Goal: Task Accomplishment & Management: Manage account settings

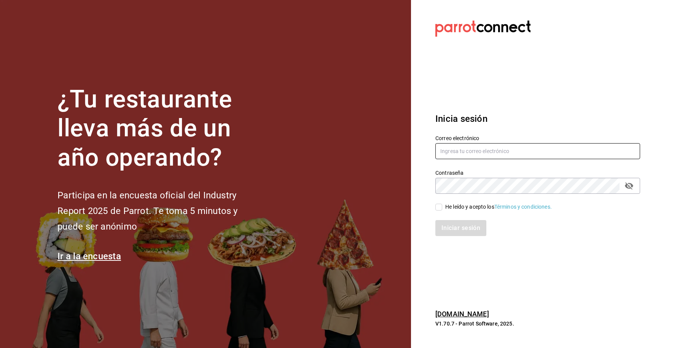
click at [513, 148] on input "text" at bounding box center [537, 151] width 205 height 16
paste input "[EMAIL_ADDRESS][DOMAIN_NAME]"
type input "[EMAIL_ADDRESS][DOMAIN_NAME]"
click at [441, 207] on label "He leído y acepto los Términos y condiciones." at bounding box center [493, 207] width 116 height 8
click at [441, 207] on input "He leído y acepto los Términos y condiciones." at bounding box center [438, 207] width 7 height 7
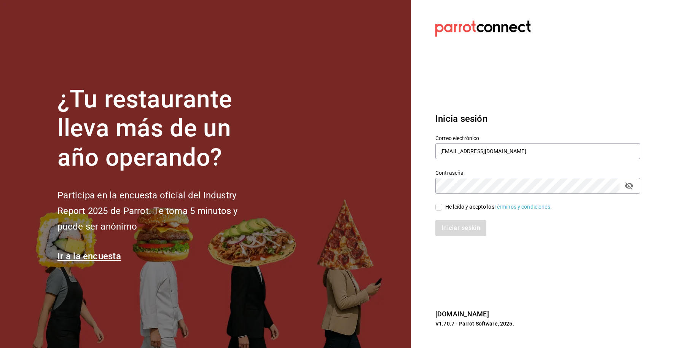
checkbox input "true"
click at [450, 227] on button "Iniciar sesión" at bounding box center [461, 228] width 52 height 16
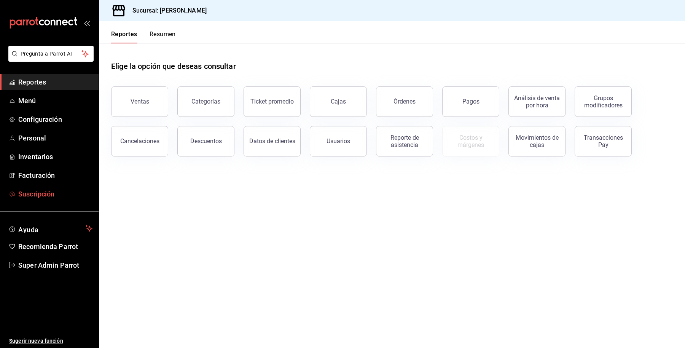
click at [51, 194] on span "Suscripción" at bounding box center [55, 194] width 74 height 10
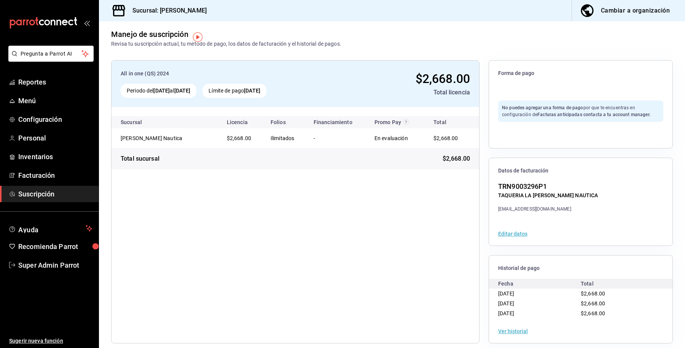
scroll to position [12, 0]
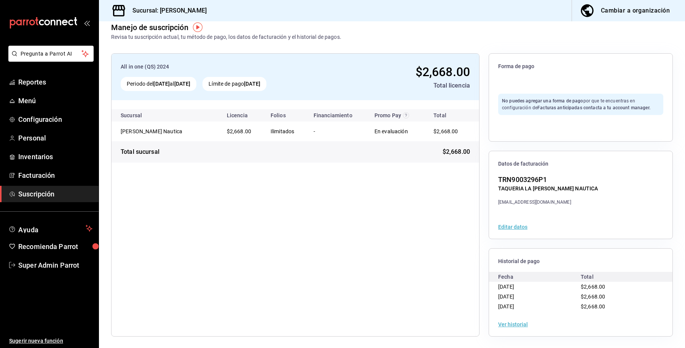
click at [514, 319] on div "Ver historial" at bounding box center [580, 324] width 183 height 24
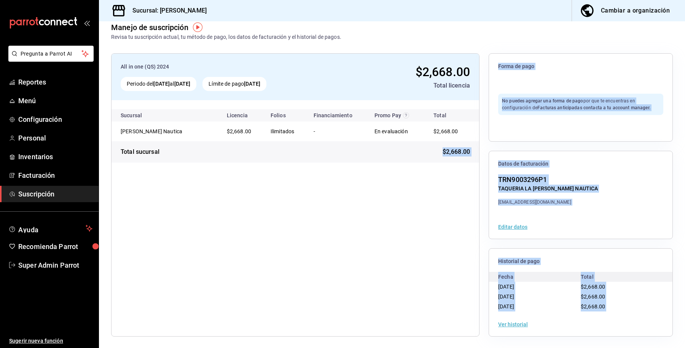
drag, startPoint x: 514, startPoint y: 320, endPoint x: 364, endPoint y: 302, distance: 151.2
click at [364, 302] on div "All in one (QS) 2024 Periodo del 10 sep 2025 al 10 oct 2025 Límite de pago 10 o…" at bounding box center [391, 194] width 561 height 283
click at [361, 294] on div "All in one (QS) 2024 Periodo del 10 sep 2025 al 10 oct 2025 Límite de pago 10 o…" at bounding box center [295, 194] width 368 height 283
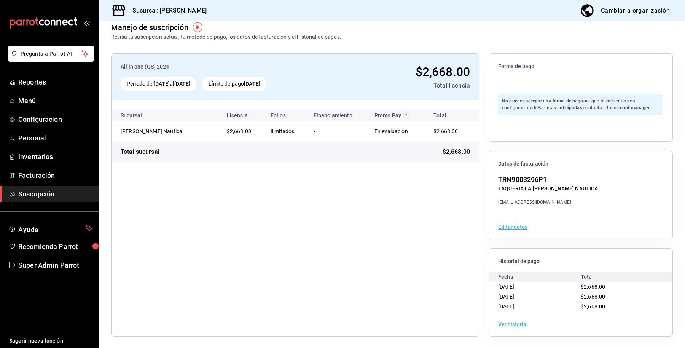
click at [514, 321] on button "Ver historial" at bounding box center [513, 323] width 30 height 5
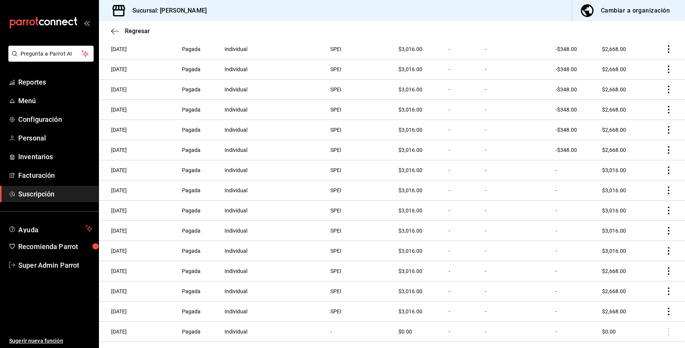
scroll to position [129, 0]
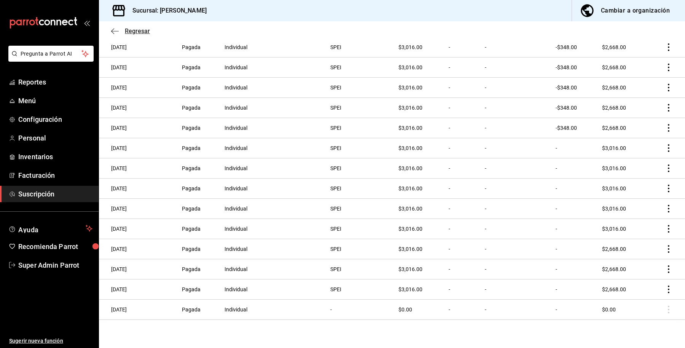
click at [116, 34] on span "Regresar" at bounding box center [130, 30] width 39 height 7
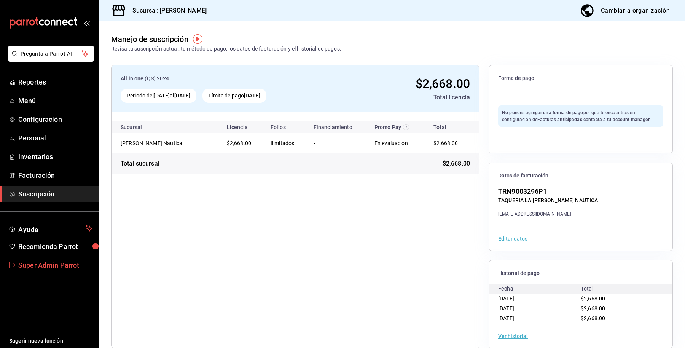
click at [42, 267] on span "Super Admin Parrot" at bounding box center [55, 265] width 74 height 10
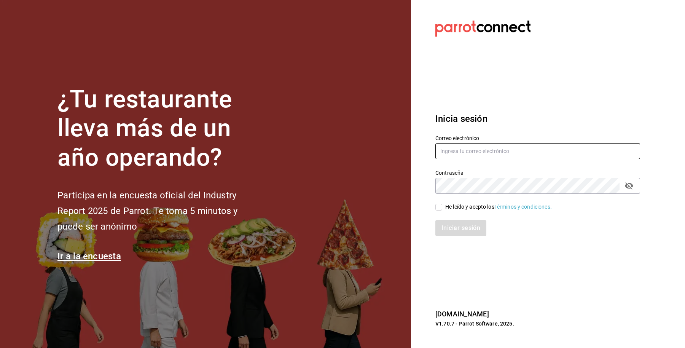
click at [521, 147] on input "text" at bounding box center [537, 151] width 205 height 16
paste input "rosanautica@tec.com"
type input "rosanautica@tec.com"
click at [442, 208] on input "He leído y acepto los Términos y condiciones." at bounding box center [438, 207] width 7 height 7
checkbox input "true"
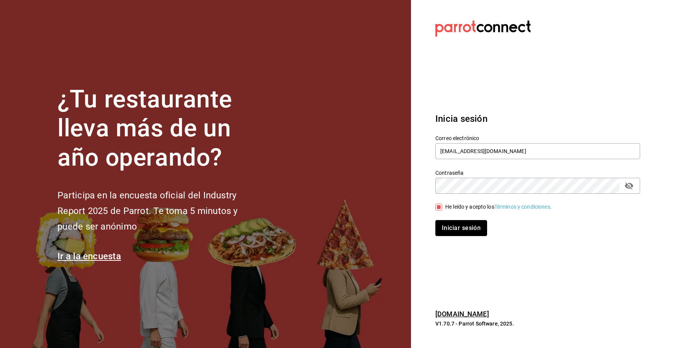
click at [450, 220] on button "Iniciar sesión" at bounding box center [461, 228] width 52 height 16
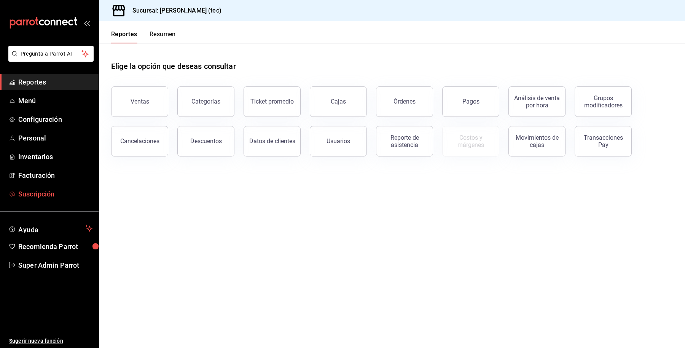
click at [59, 187] on link "Suscripción" at bounding box center [49, 194] width 99 height 16
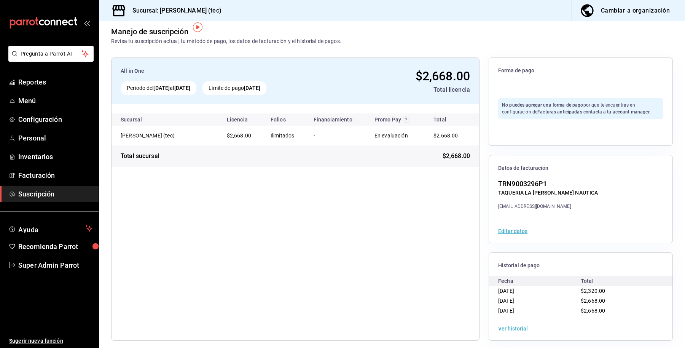
scroll to position [12, 0]
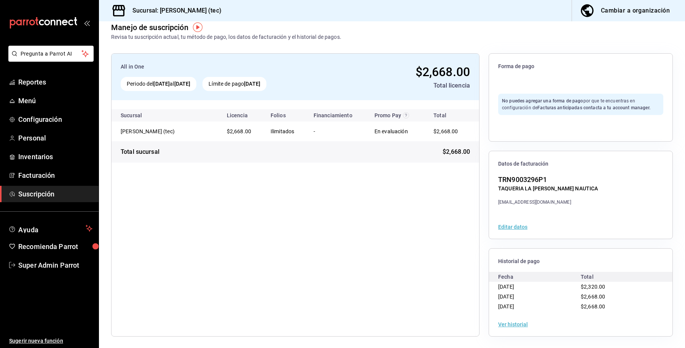
click at [508, 324] on button "Ver historial" at bounding box center [513, 323] width 30 height 5
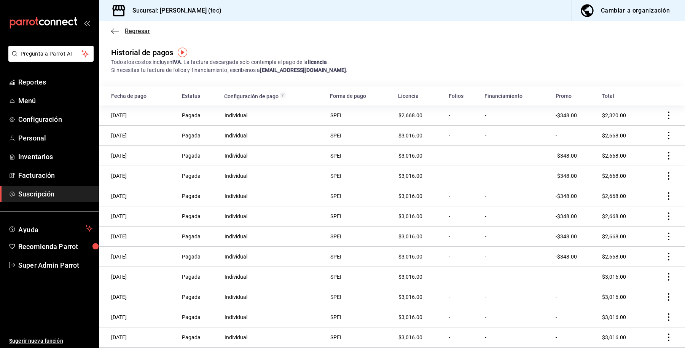
click at [116, 29] on icon "button" at bounding box center [115, 31] width 8 height 7
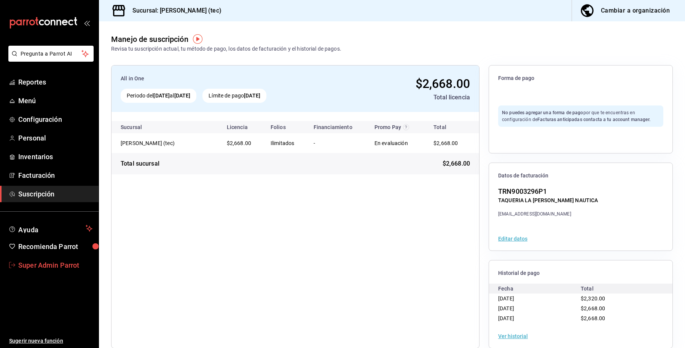
click at [48, 266] on span "Super Admin Parrot" at bounding box center [55, 265] width 74 height 10
